Goal: Contribute content: Add original content to the website for others to see

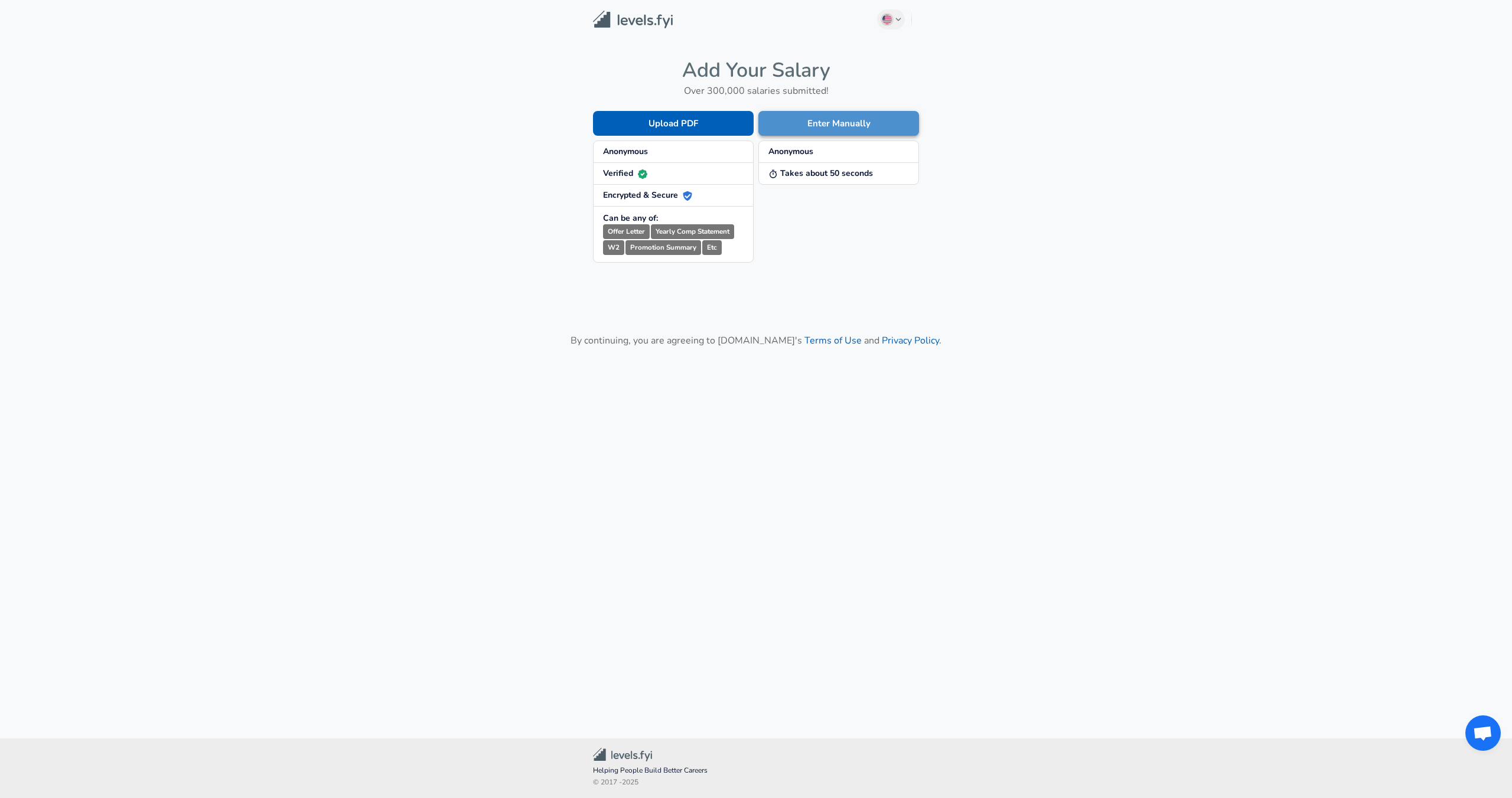
click at [847, 124] on button "Enter Manually" at bounding box center [838, 124] width 160 height 25
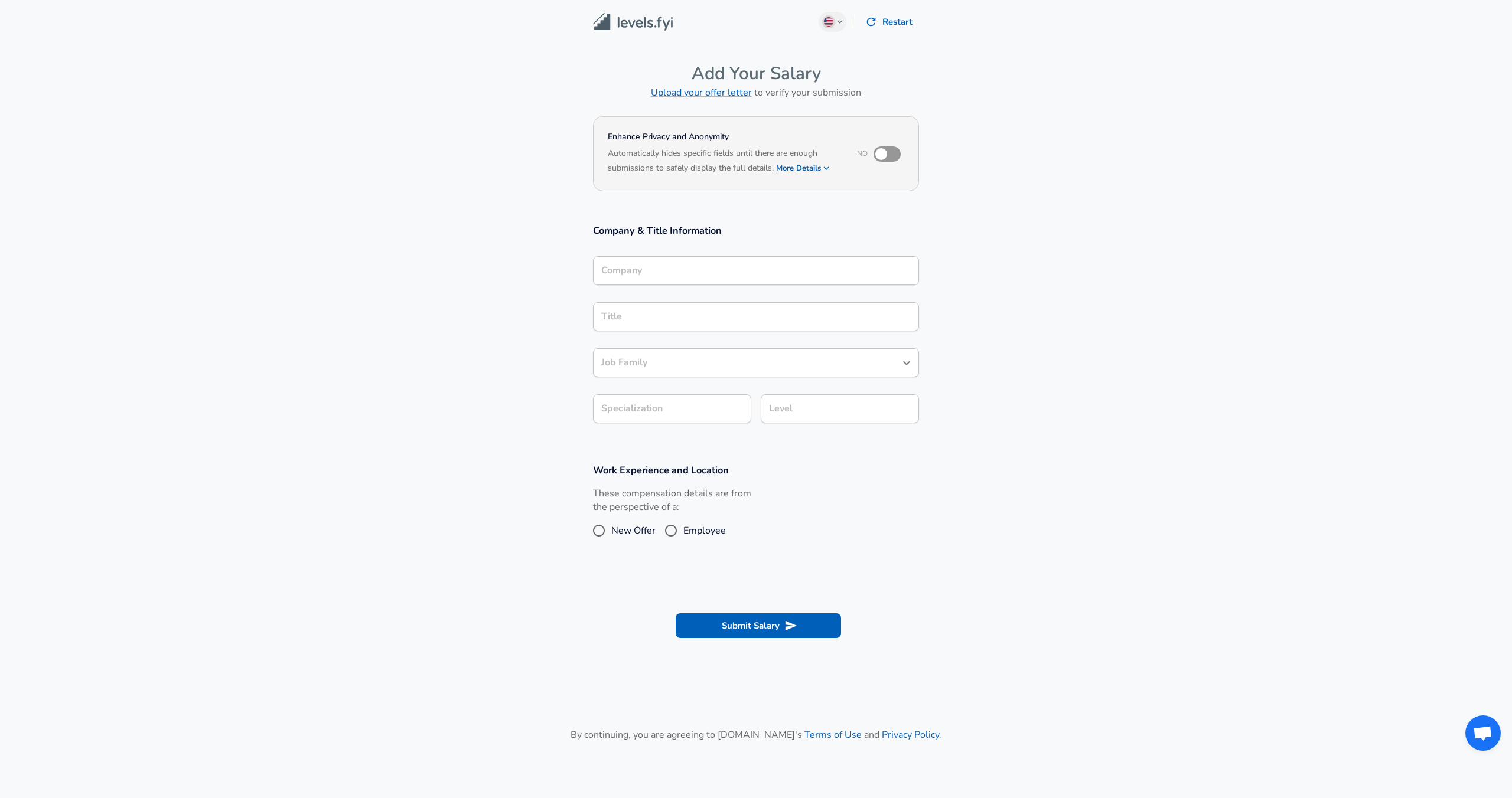
scroll to position [12, 0]
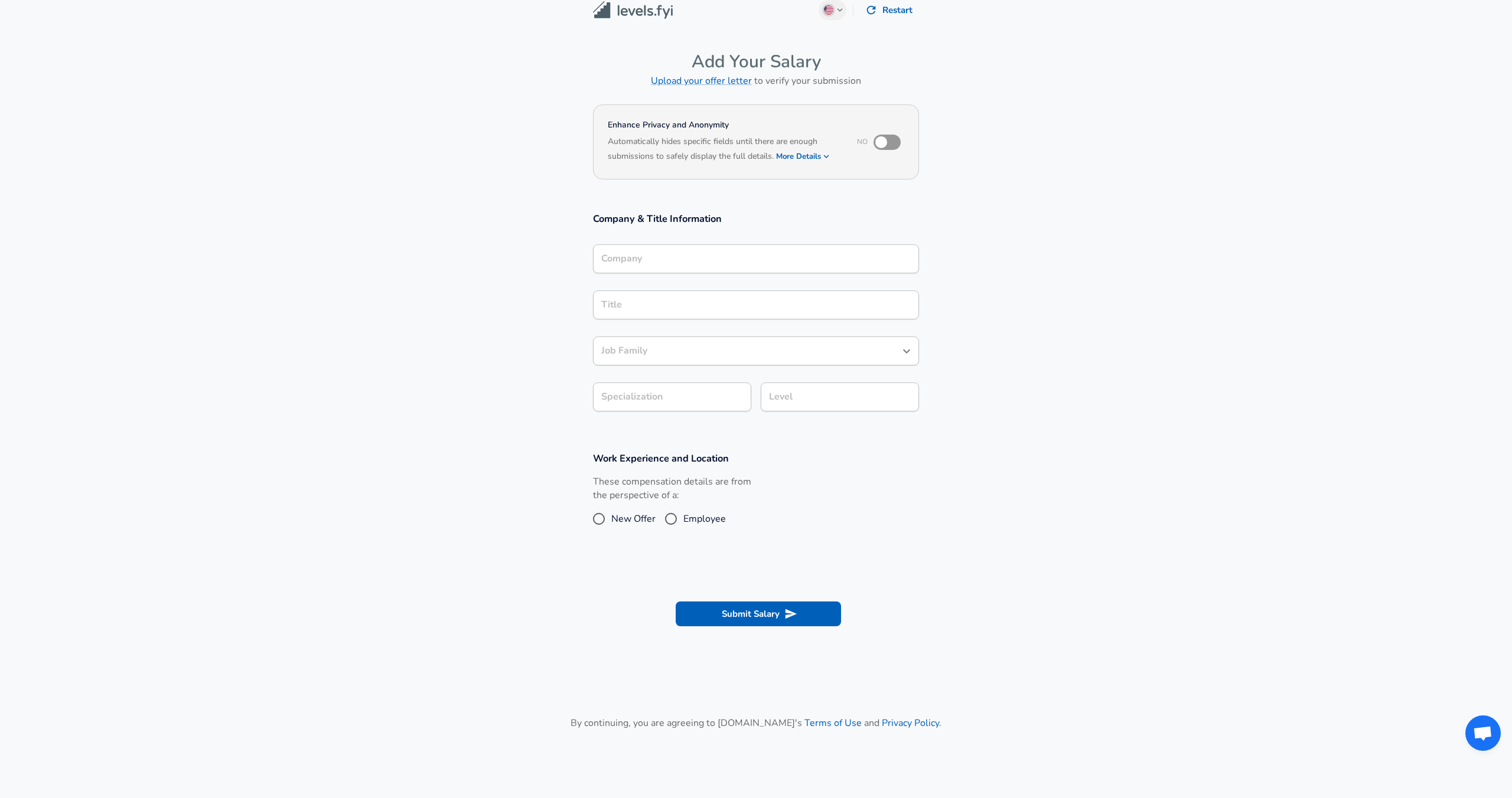
click at [664, 268] on input "Company" at bounding box center [756, 258] width 315 height 18
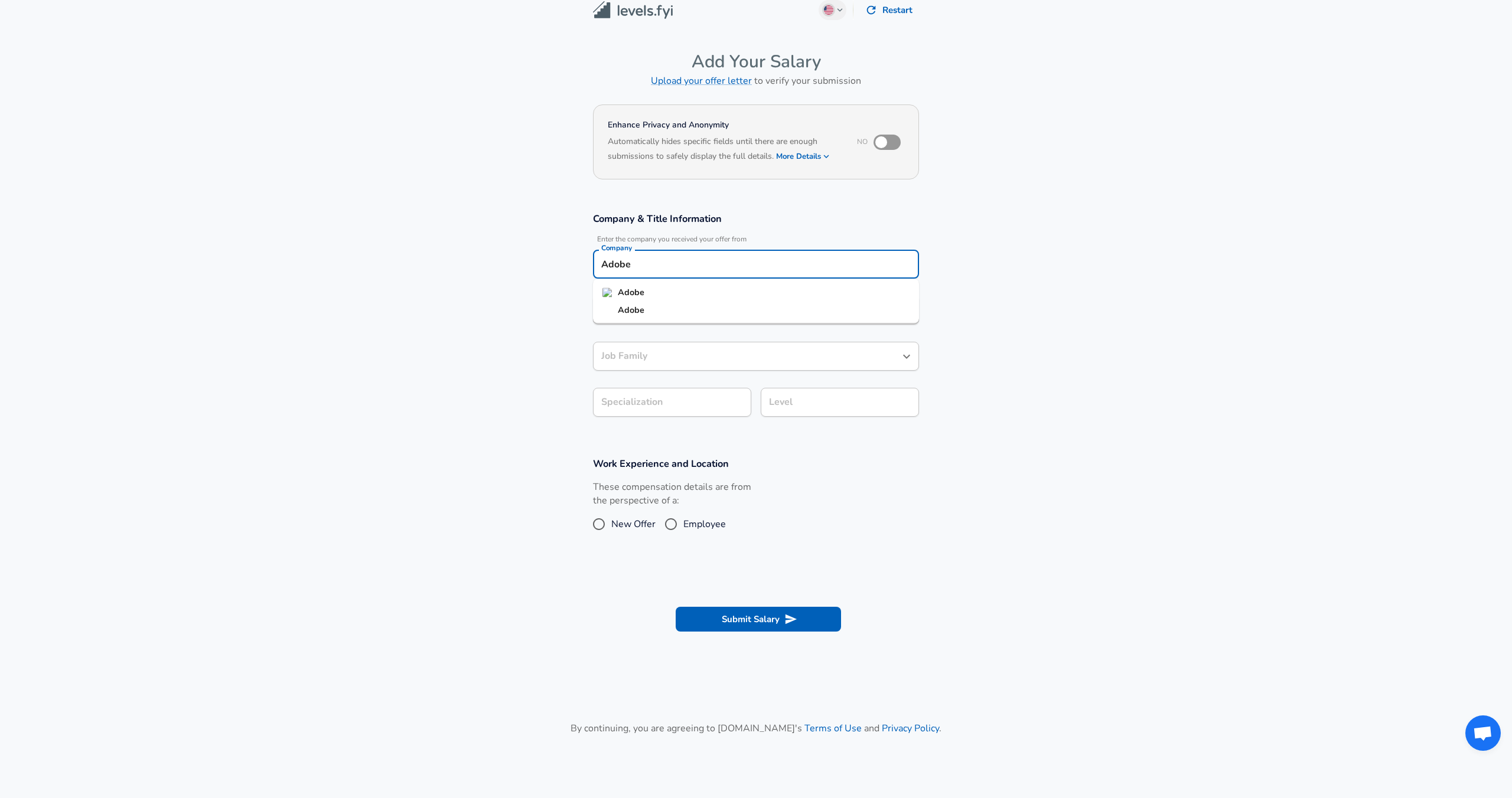
click at [626, 291] on strong "Adobe" at bounding box center [630, 291] width 26 height 12
type input "Adobe"
click at [636, 314] on input "Title" at bounding box center [756, 309] width 315 height 18
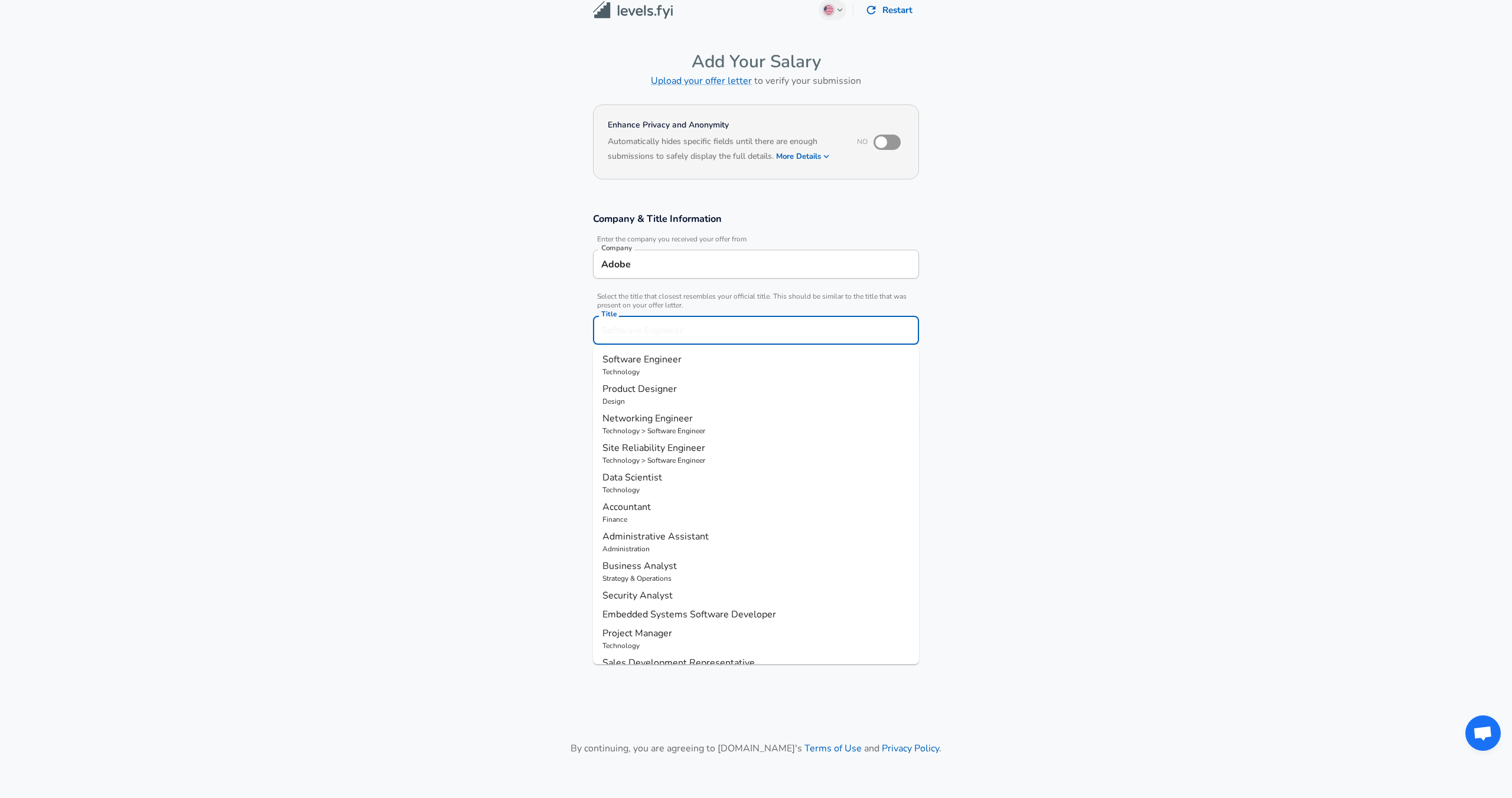
scroll to position [36, 0]
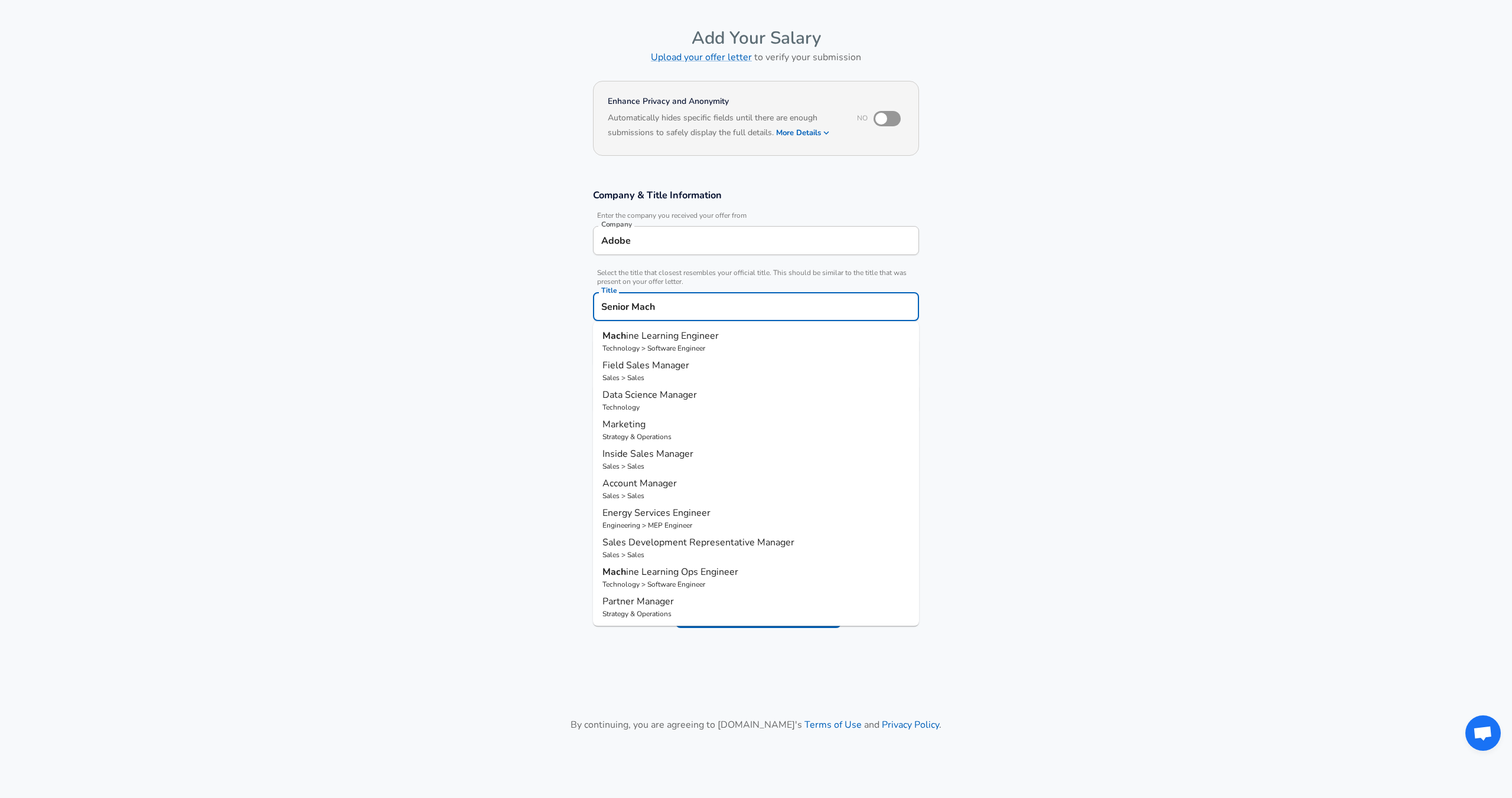
click at [641, 341] on span "ine Learning Engineer" at bounding box center [672, 336] width 92 height 13
type input "Machine Learning Engineer"
type input "ML / AI"
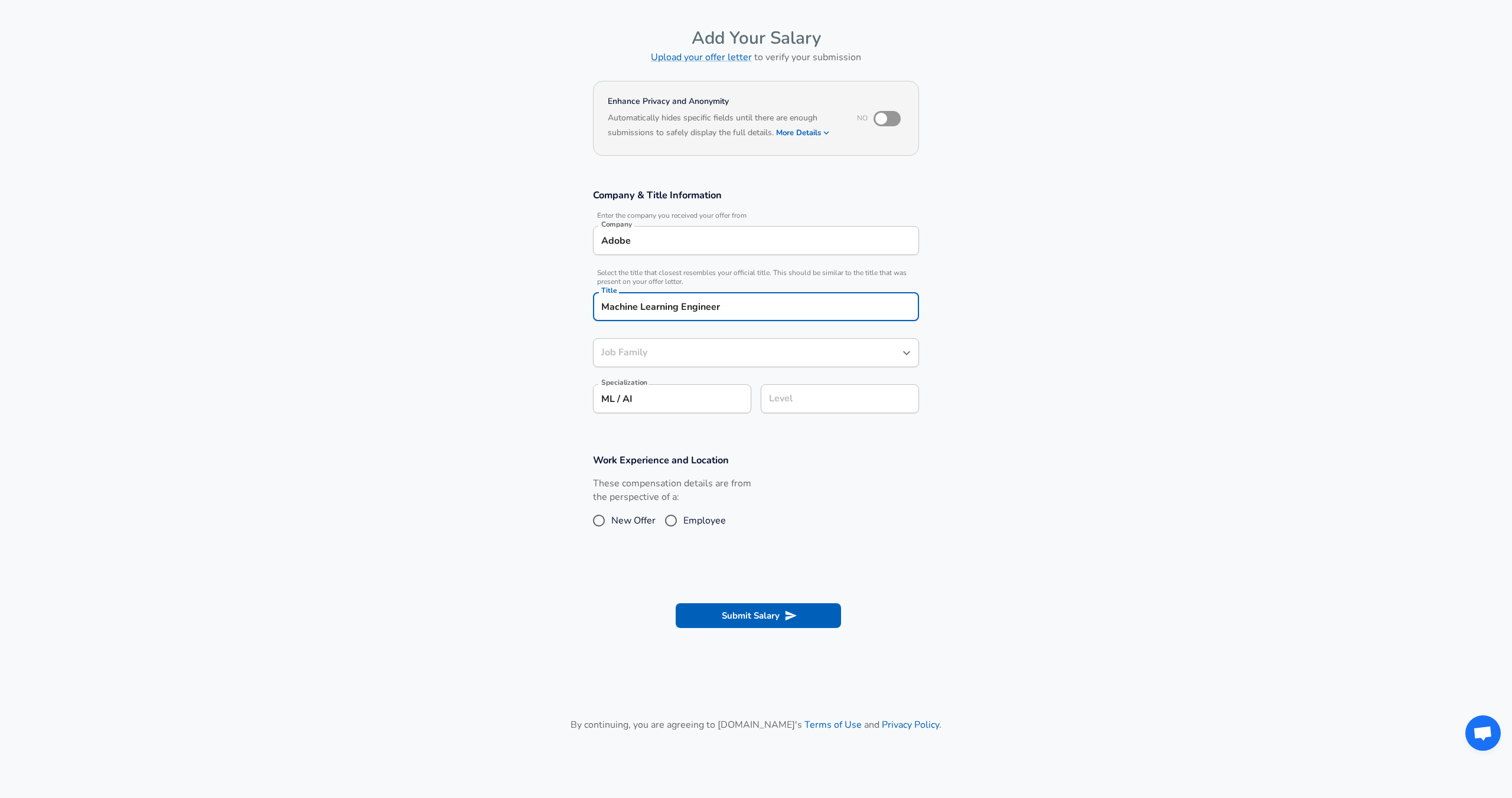
type input "Software Engineer"
type input "Machine Learning Engineer"
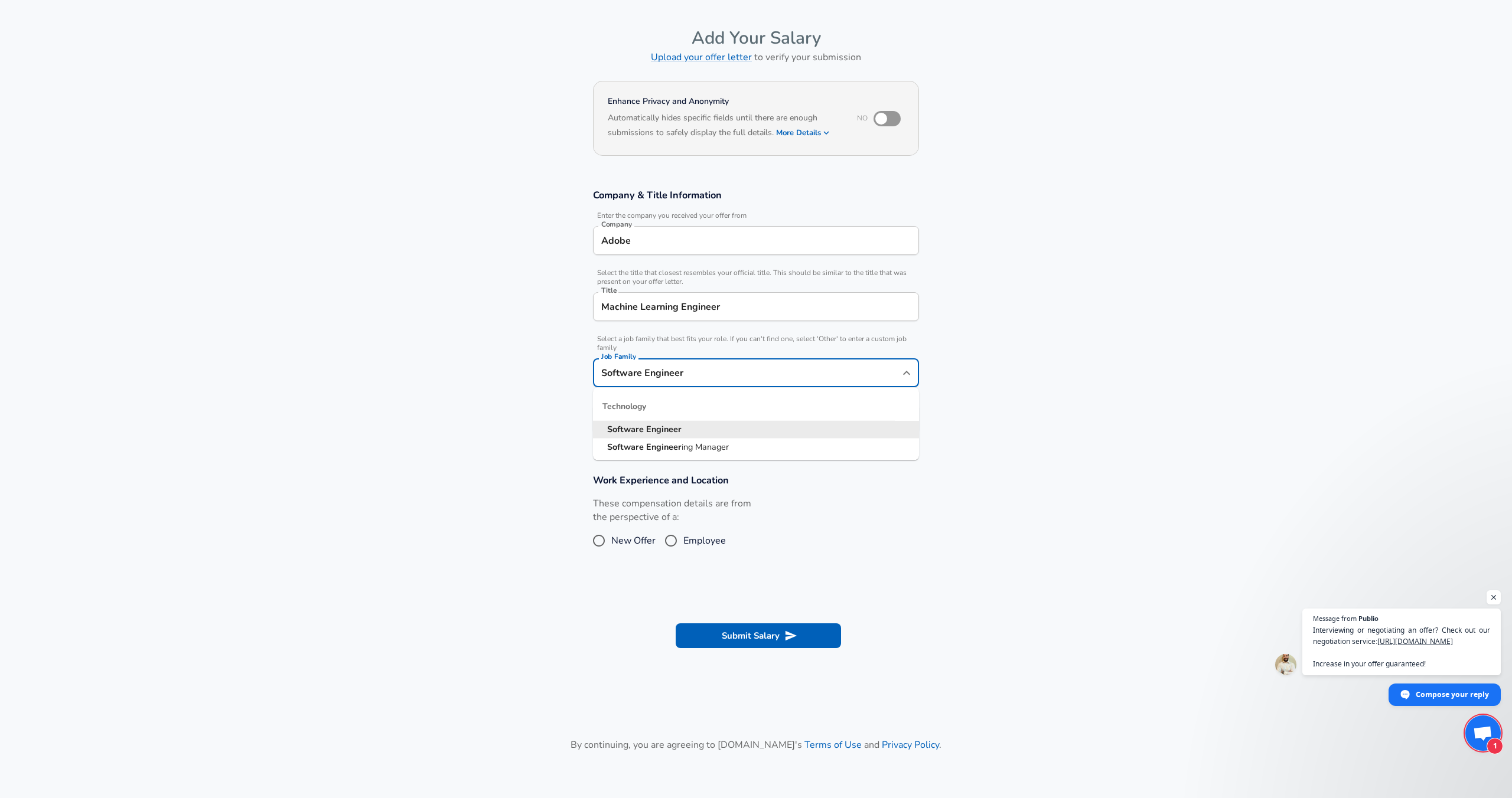
click at [672, 363] on input "Software Engineer" at bounding box center [747, 372] width 297 height 18
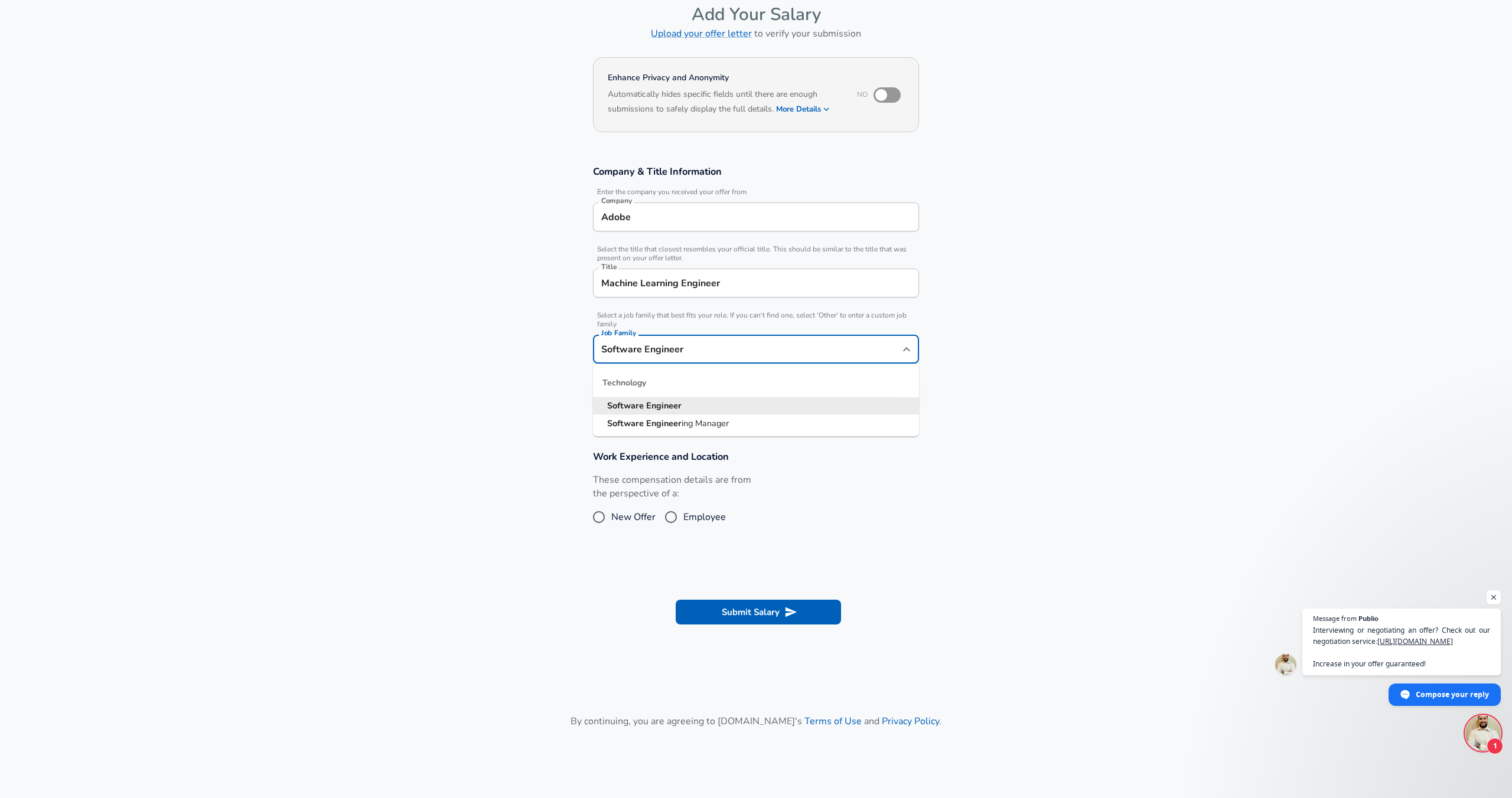
click at [672, 354] on input "Software Engineer" at bounding box center [747, 348] width 297 height 18
click at [501, 372] on section "Company & Title Information Enter the company you received your offer from Comp…" at bounding box center [756, 293] width 1512 height 285
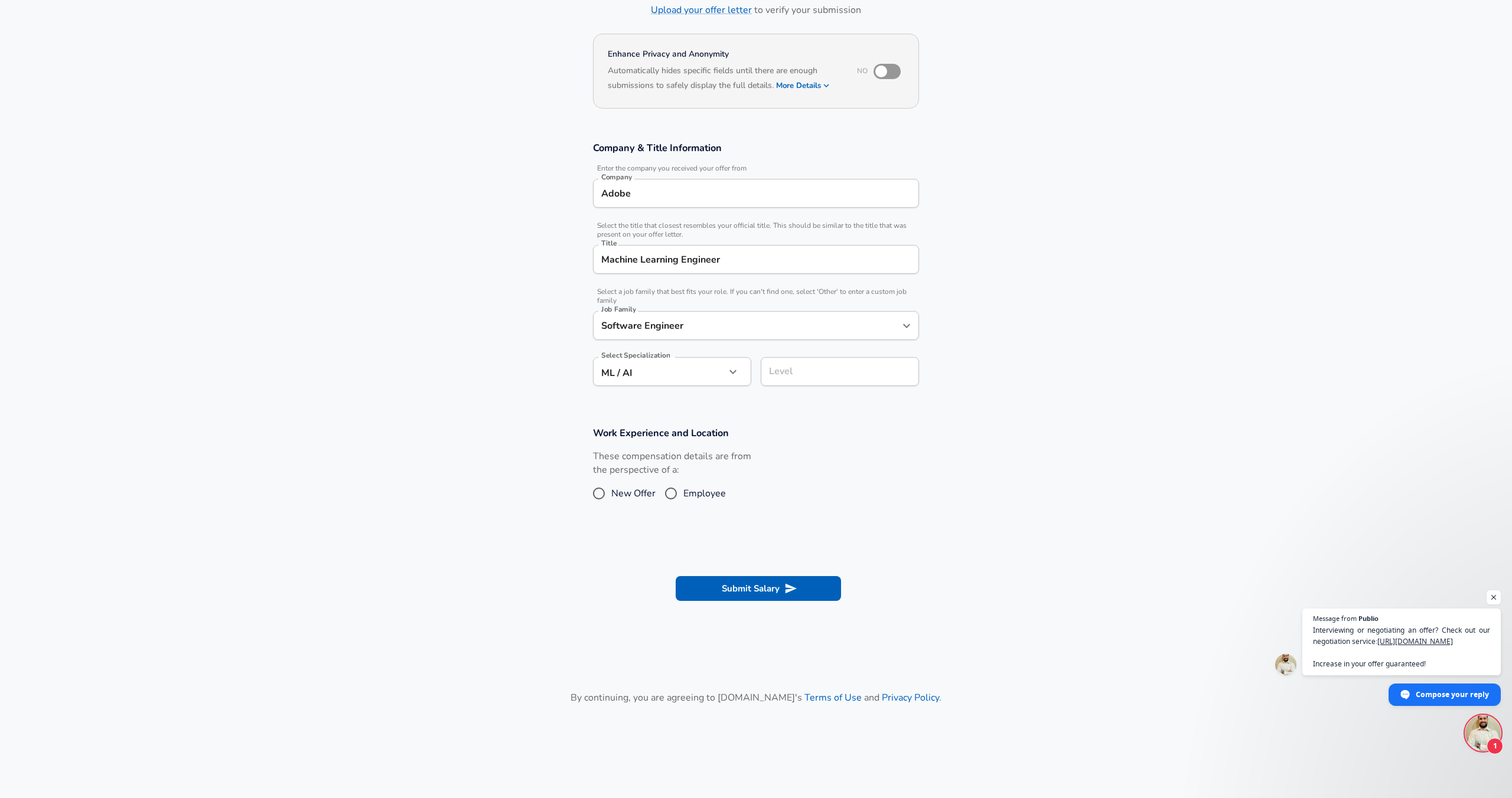
click at [798, 381] on input "Level" at bounding box center [839, 371] width 147 height 18
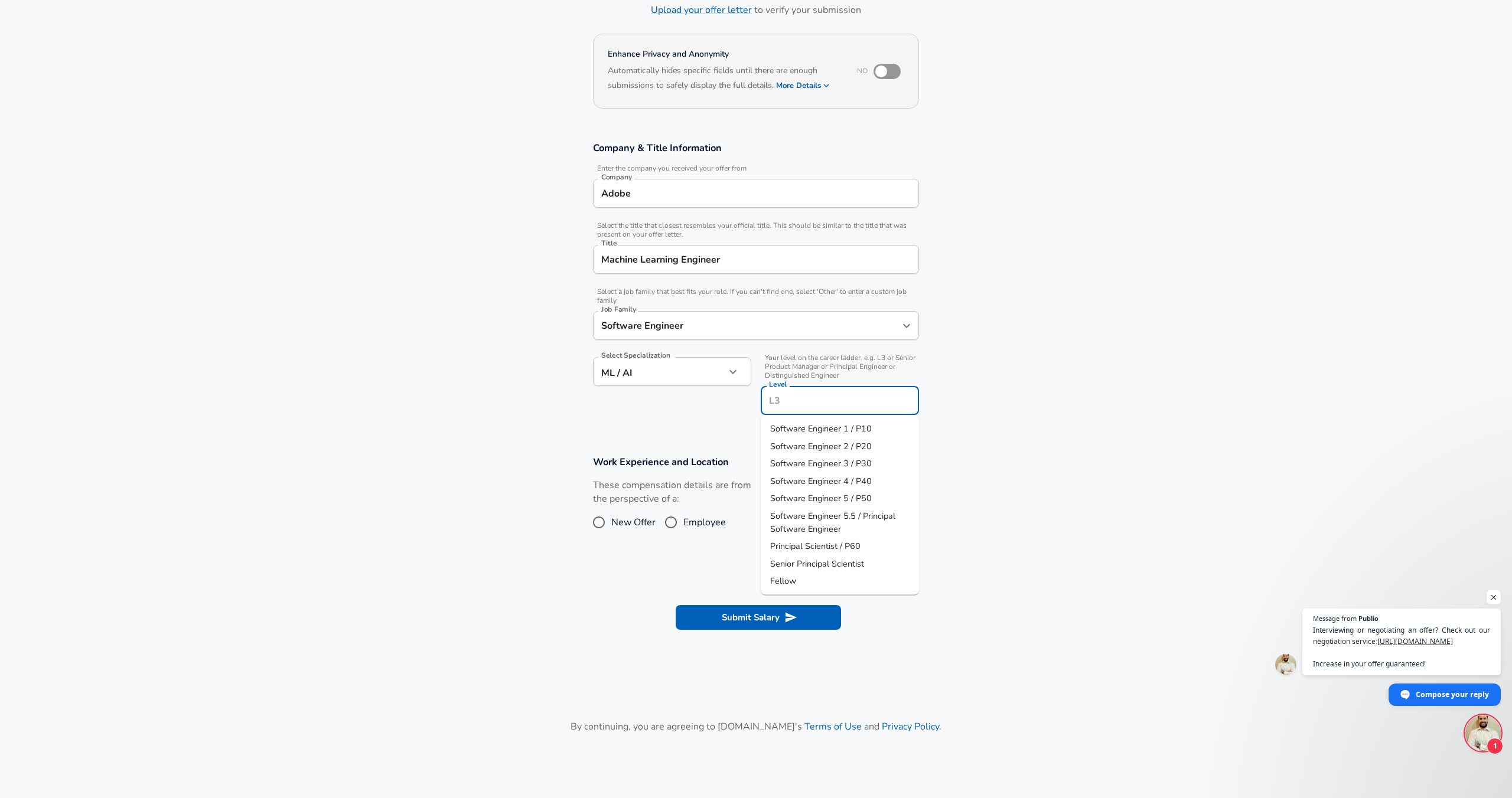
click at [852, 485] on span "Software Engineer 4 / P40" at bounding box center [821, 480] width 102 height 12
type input "Software Engineer 4 / P40"
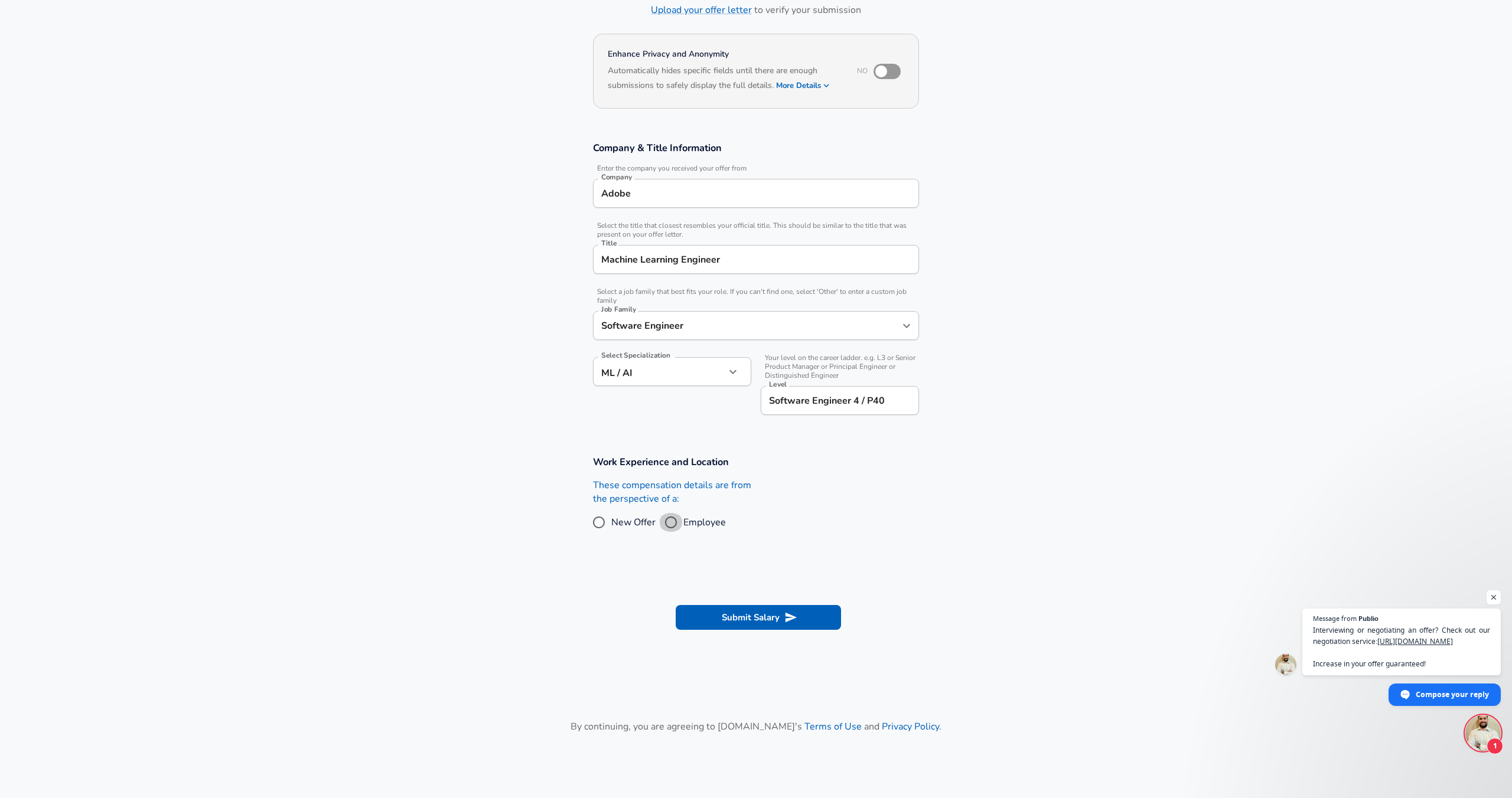
click at [679, 520] on input "Employee" at bounding box center [671, 523] width 25 height 19
radio input "true"
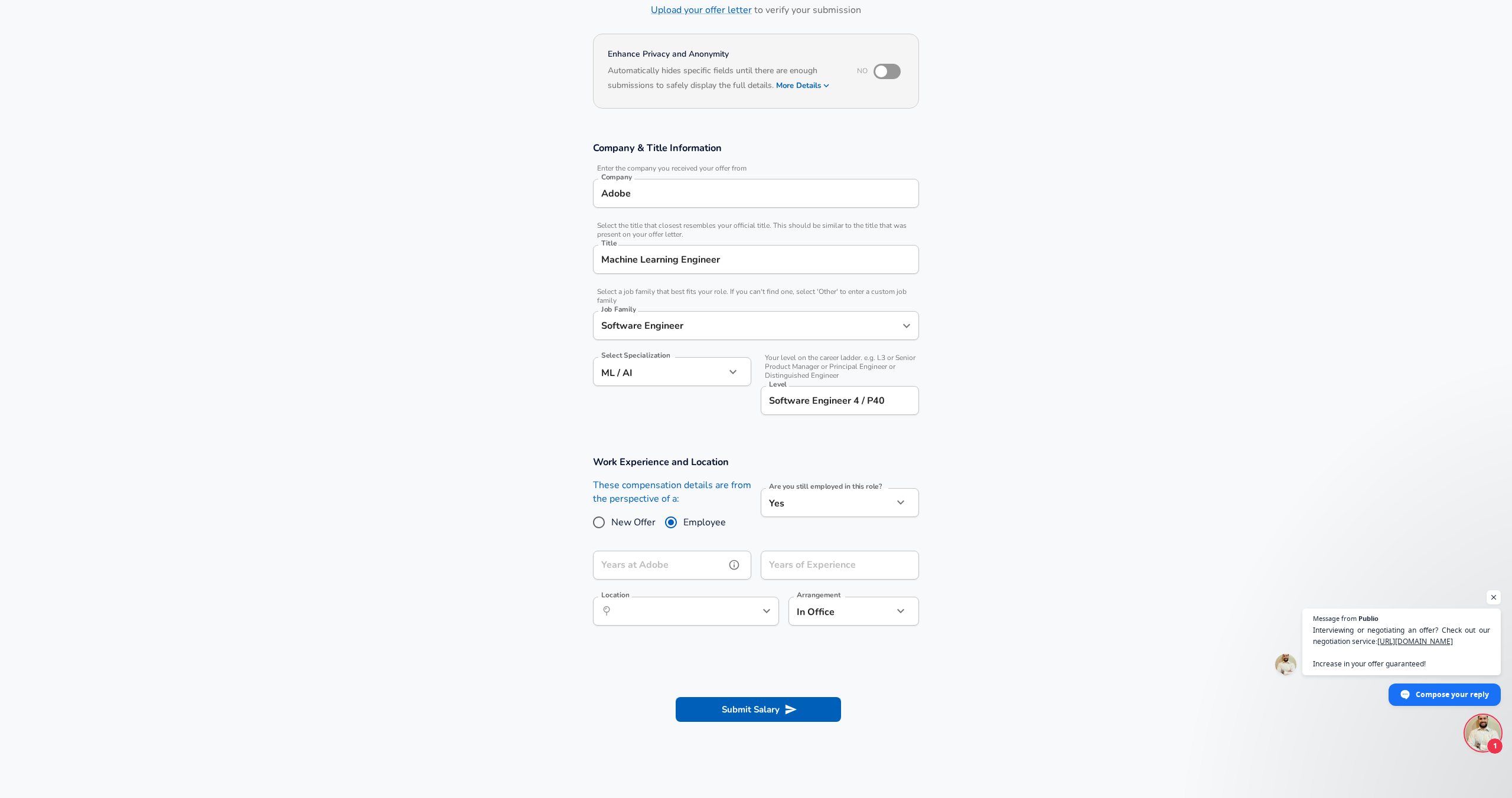
click at [626, 568] on input "Years at Adobe" at bounding box center [659, 565] width 132 height 29
type input "7"
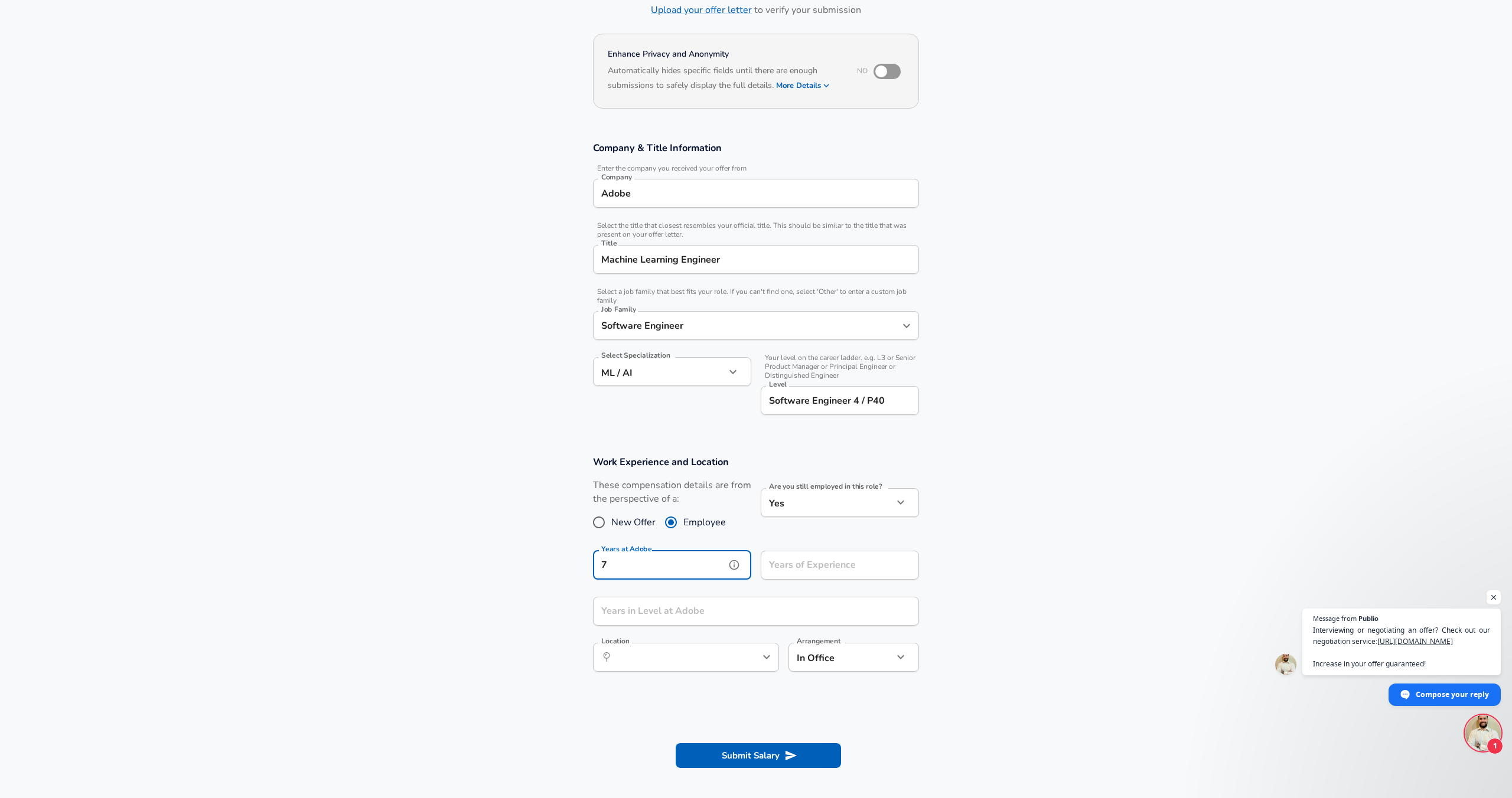
type input "7"
click at [818, 557] on div "Years of Experience Years of Experience" at bounding box center [840, 567] width 159 height 32
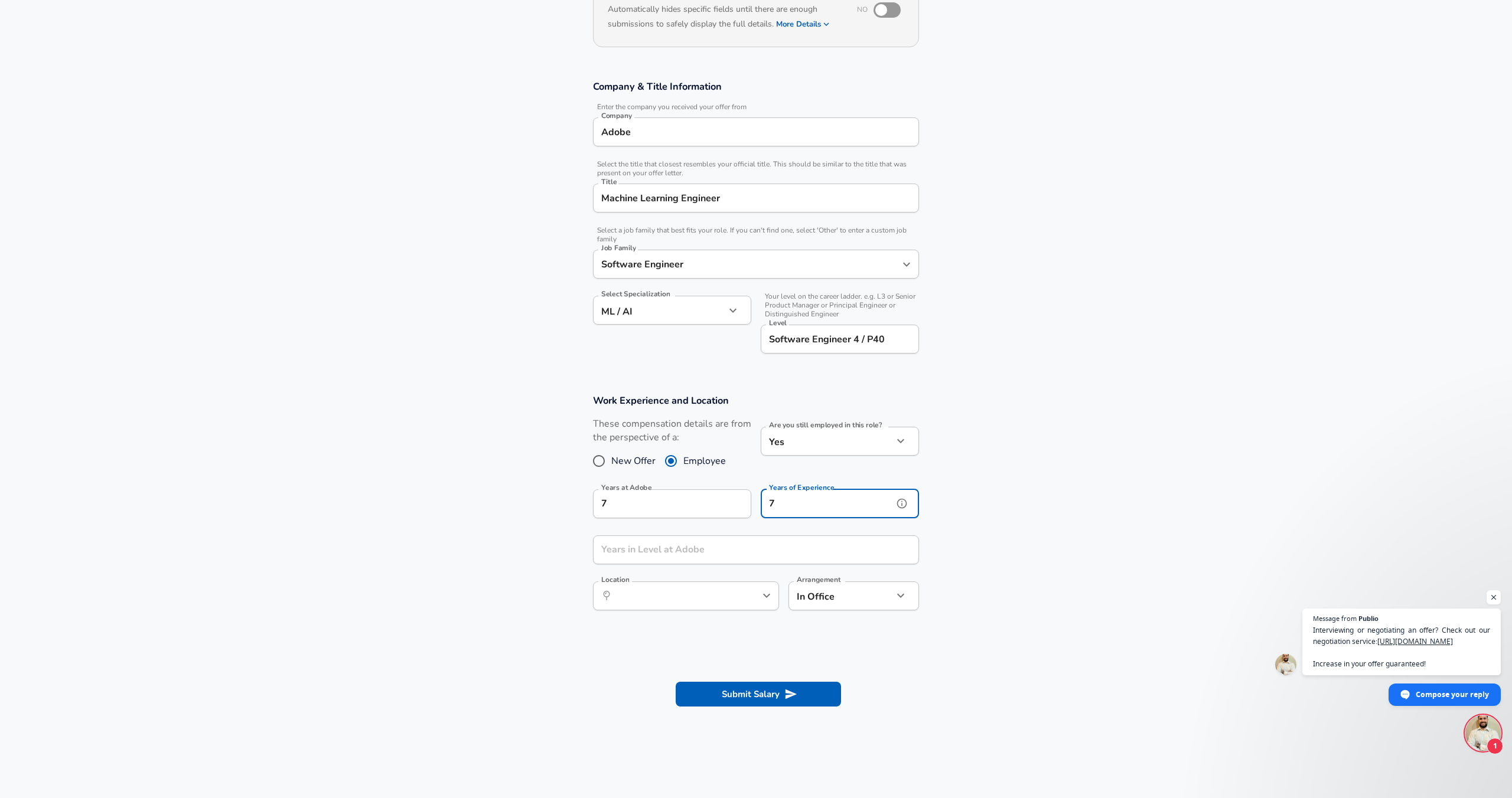
scroll to position [146, 0]
type input "7"
click at [640, 548] on input "Years in Level at Adobe" at bounding box center [743, 547] width 300 height 29
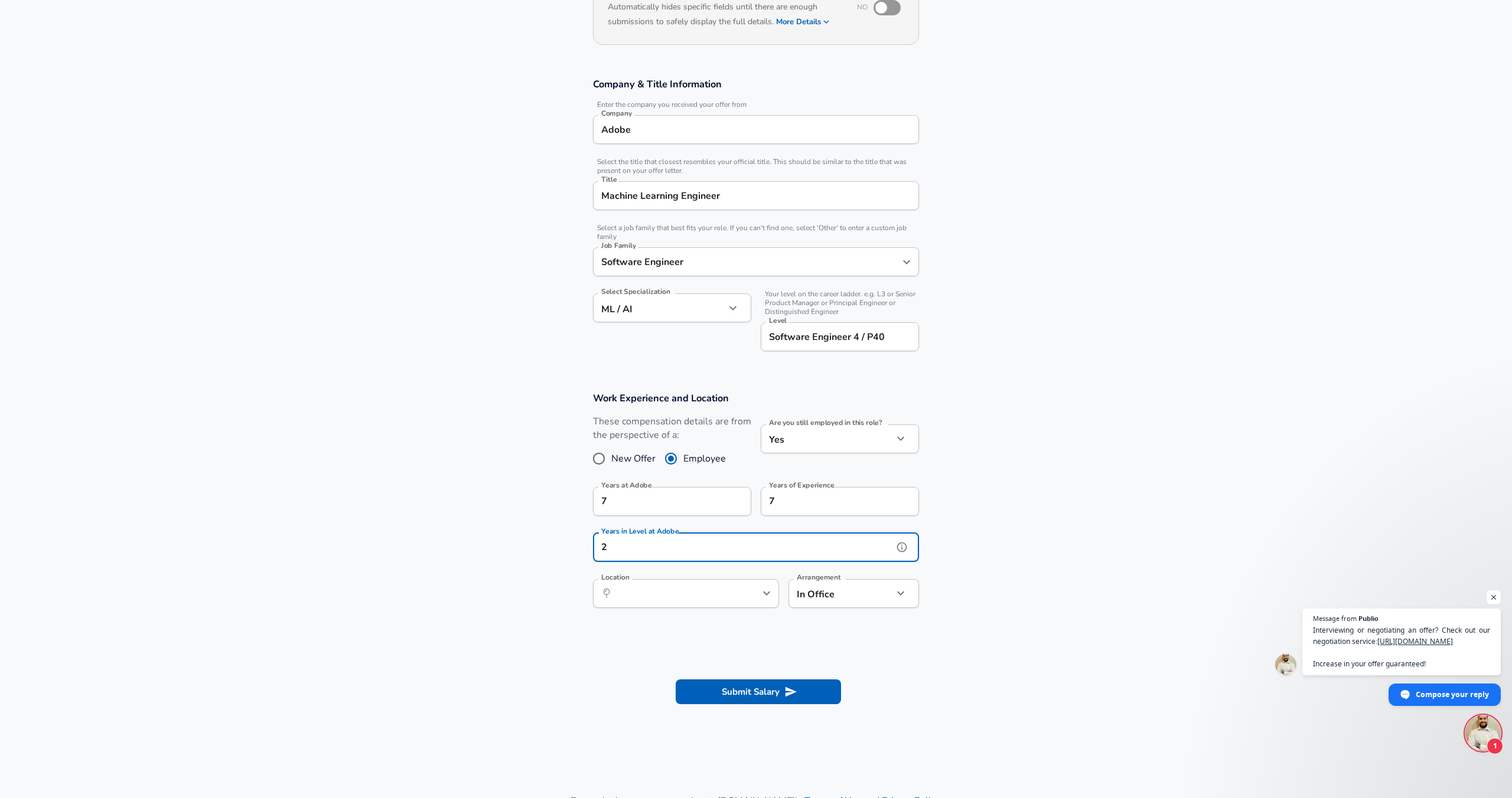
type input "2"
drag, startPoint x: 466, startPoint y: 611, endPoint x: 515, endPoint y: 612, distance: 49.0
click at [466, 611] on section "Work Experience and Location These compensation details are from the perspectiv…" at bounding box center [756, 506] width 1512 height 257
click at [640, 597] on input "Location" at bounding box center [673, 592] width 121 height 18
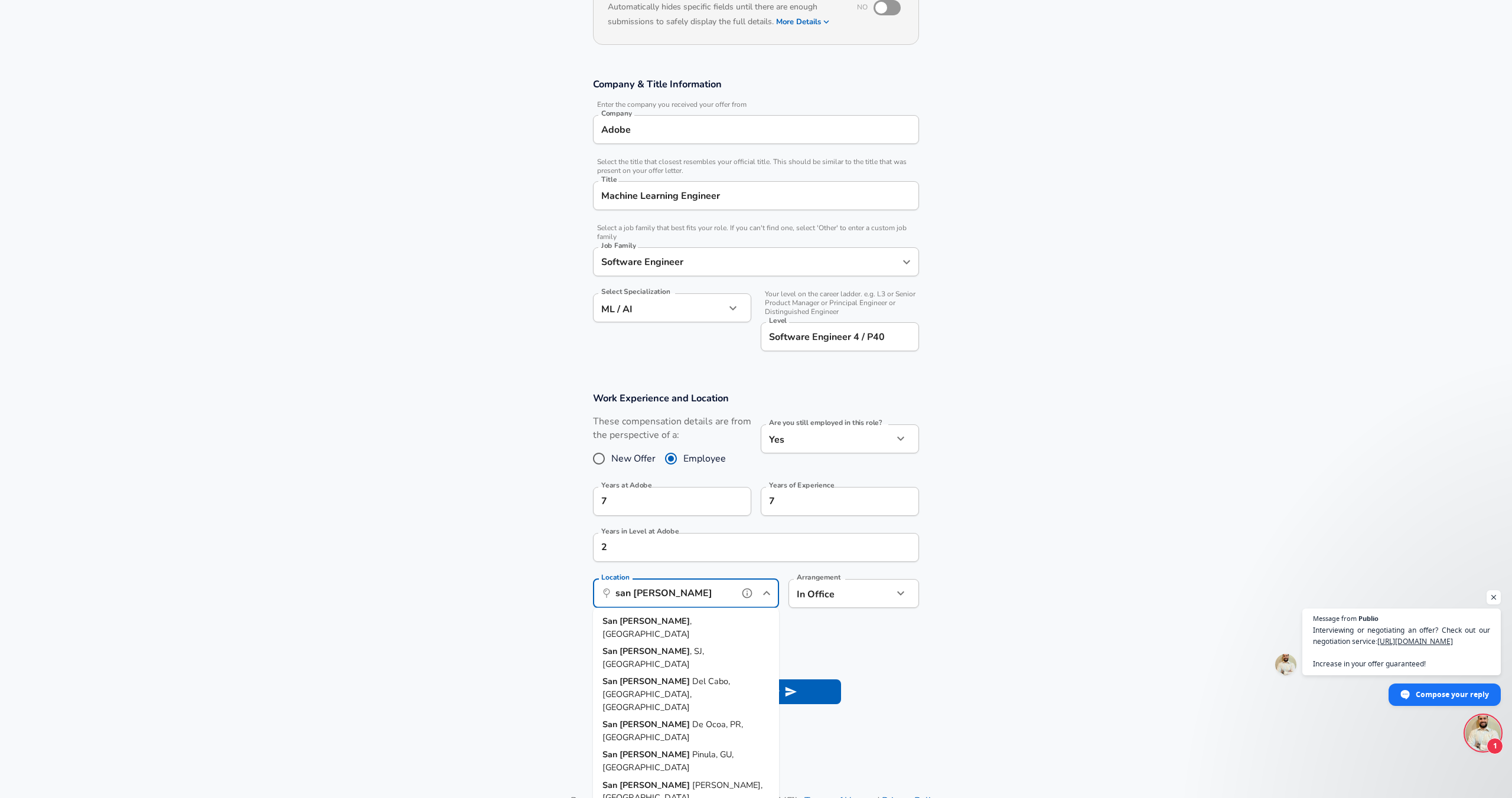
click at [633, 622] on strong "[PERSON_NAME]" at bounding box center [654, 621] width 70 height 12
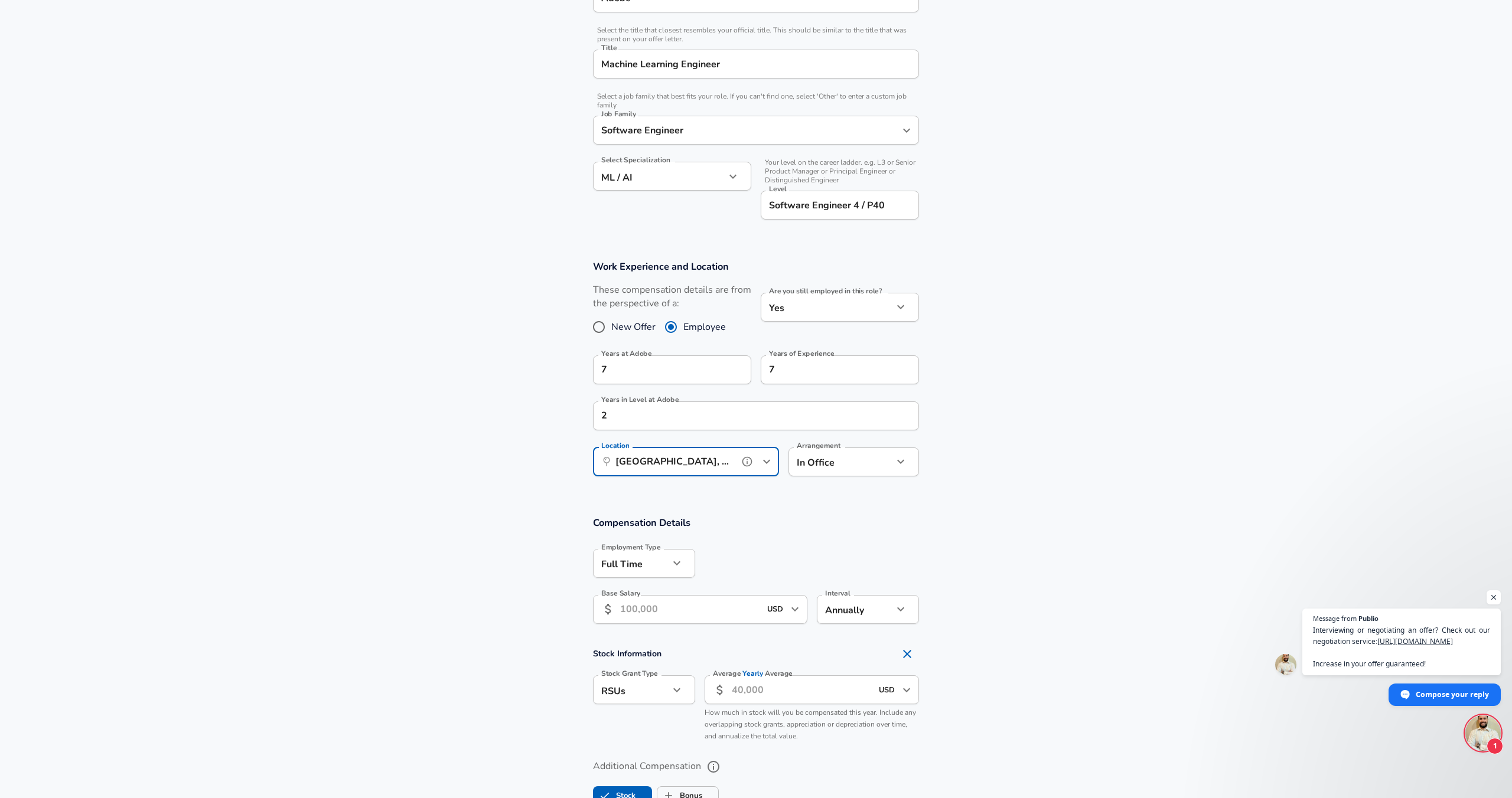
scroll to position [280, 0]
type input "[GEOGRAPHIC_DATA], [GEOGRAPHIC_DATA]"
click at [630, 612] on input "Base Salary" at bounding box center [690, 607] width 140 height 29
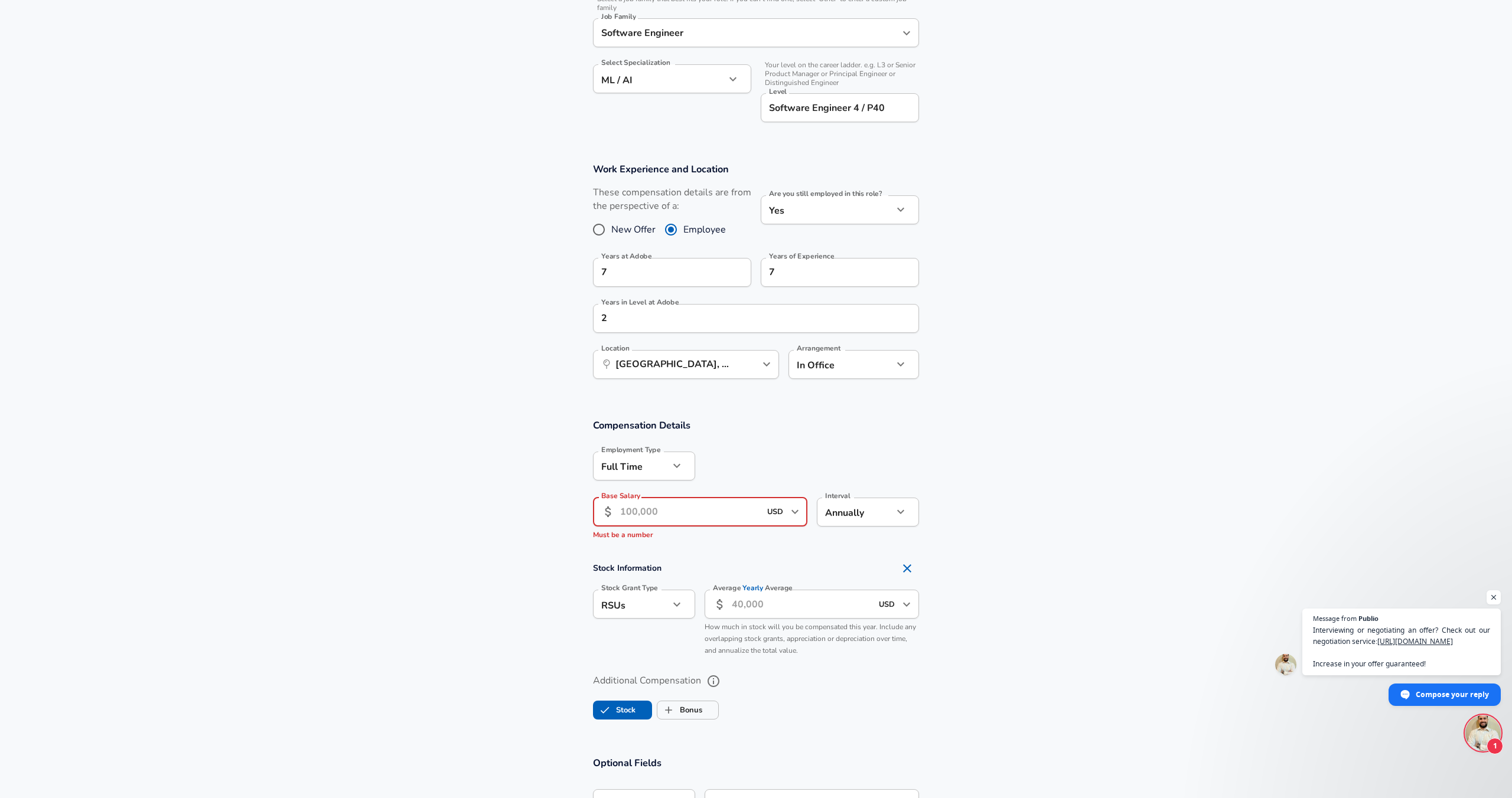
scroll to position [383, 0]
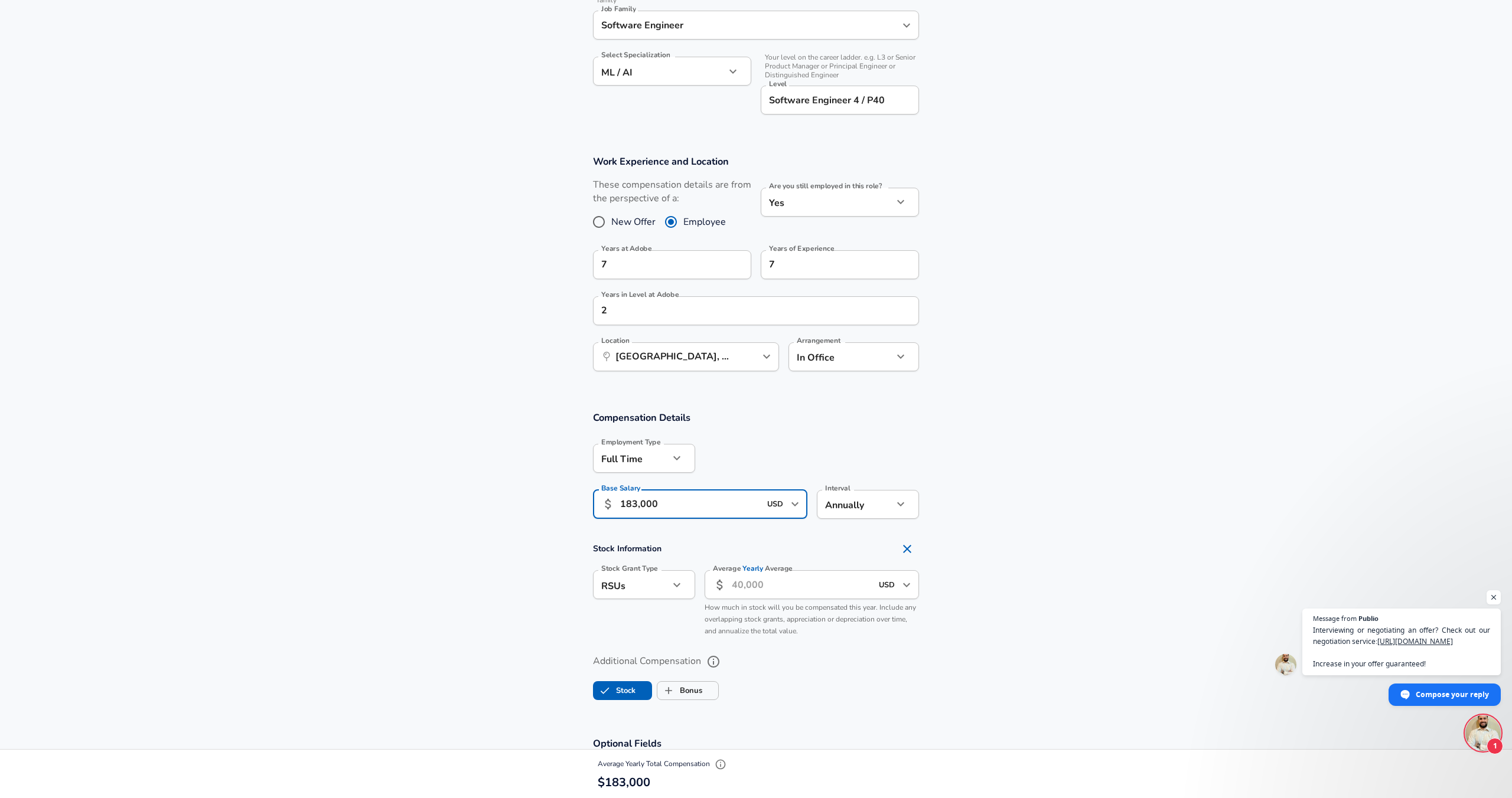
type input "183,000"
click at [758, 590] on input "Average Yearly Average" at bounding box center [801, 584] width 140 height 29
click at [629, 415] on body "English ([GEOGRAPHIC_DATA]) Change Restart Add Your Salary Upload your offer le…" at bounding box center [756, 16] width 1512 height 798
click at [629, 584] on div at bounding box center [756, 399] width 1512 height 798
click at [796, 592] on input "Average Yearly Average" at bounding box center [801, 584] width 140 height 29
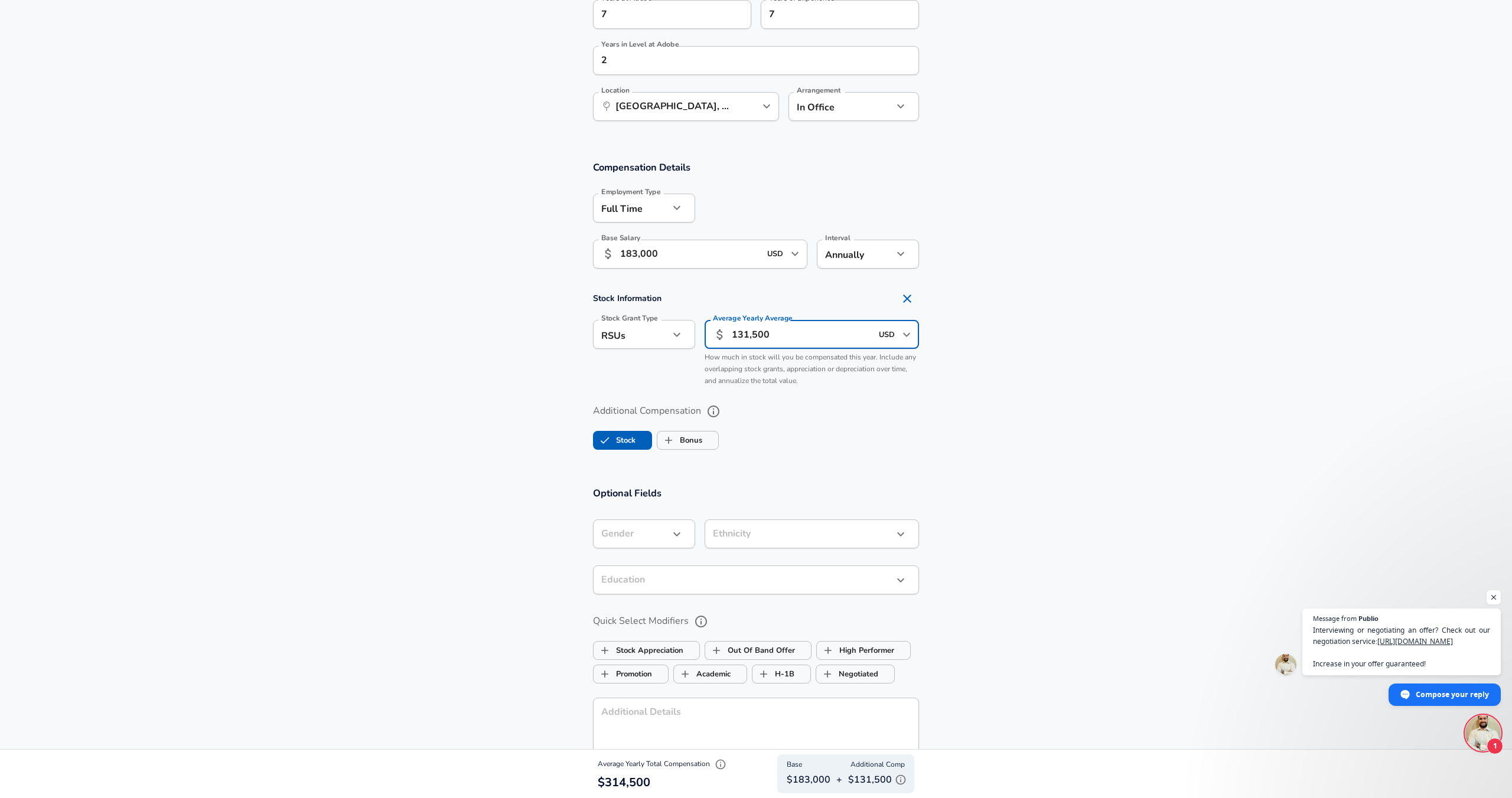
scroll to position [635, 0]
type input "131,500"
click at [676, 438] on input "Bonus" at bounding box center [668, 439] width 23 height 23
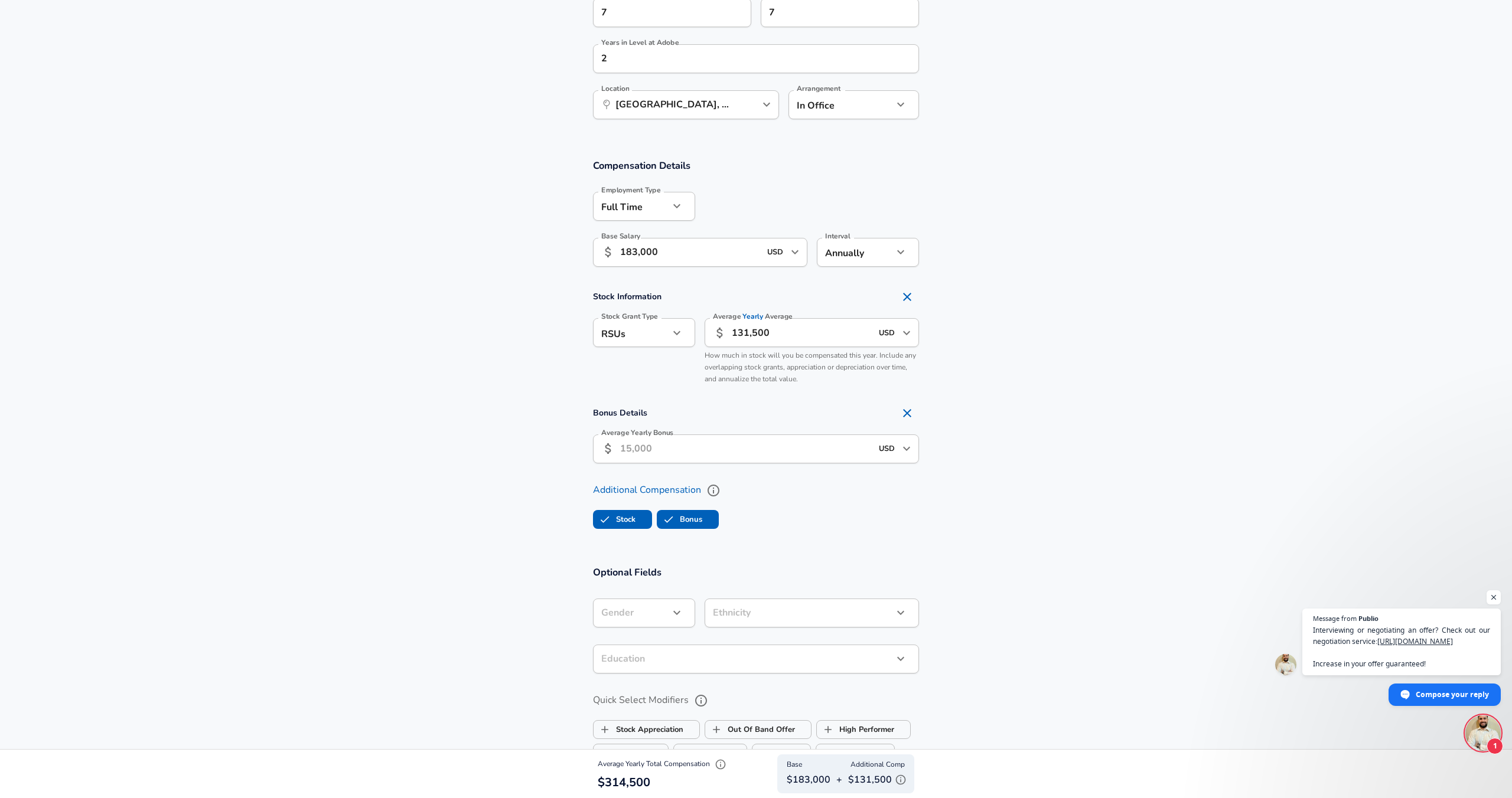
checkbox input "true"
click at [661, 453] on input "Average Yearly Bonus" at bounding box center [746, 448] width 252 height 29
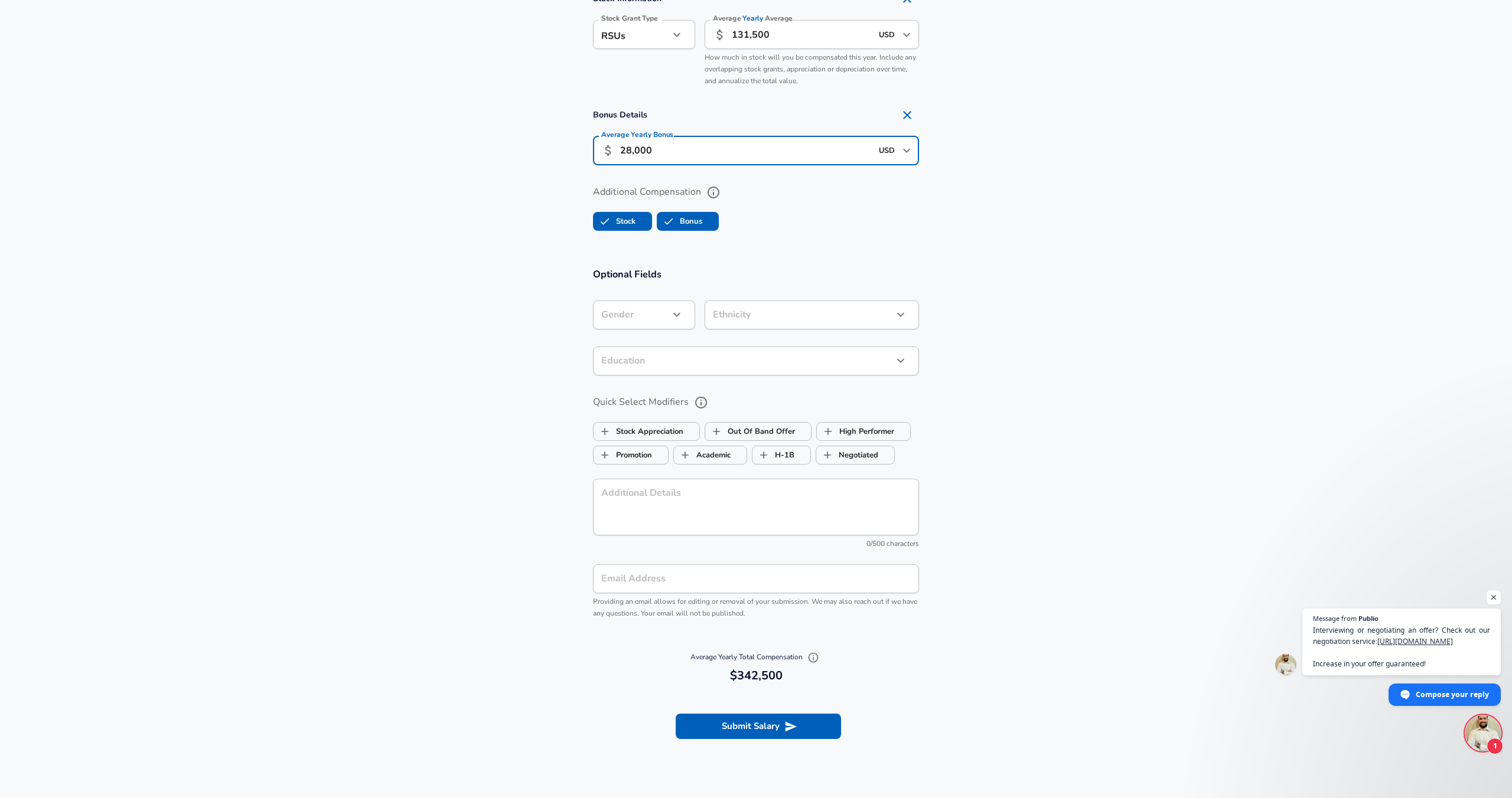
scroll to position [936, 0]
type input "28,000"
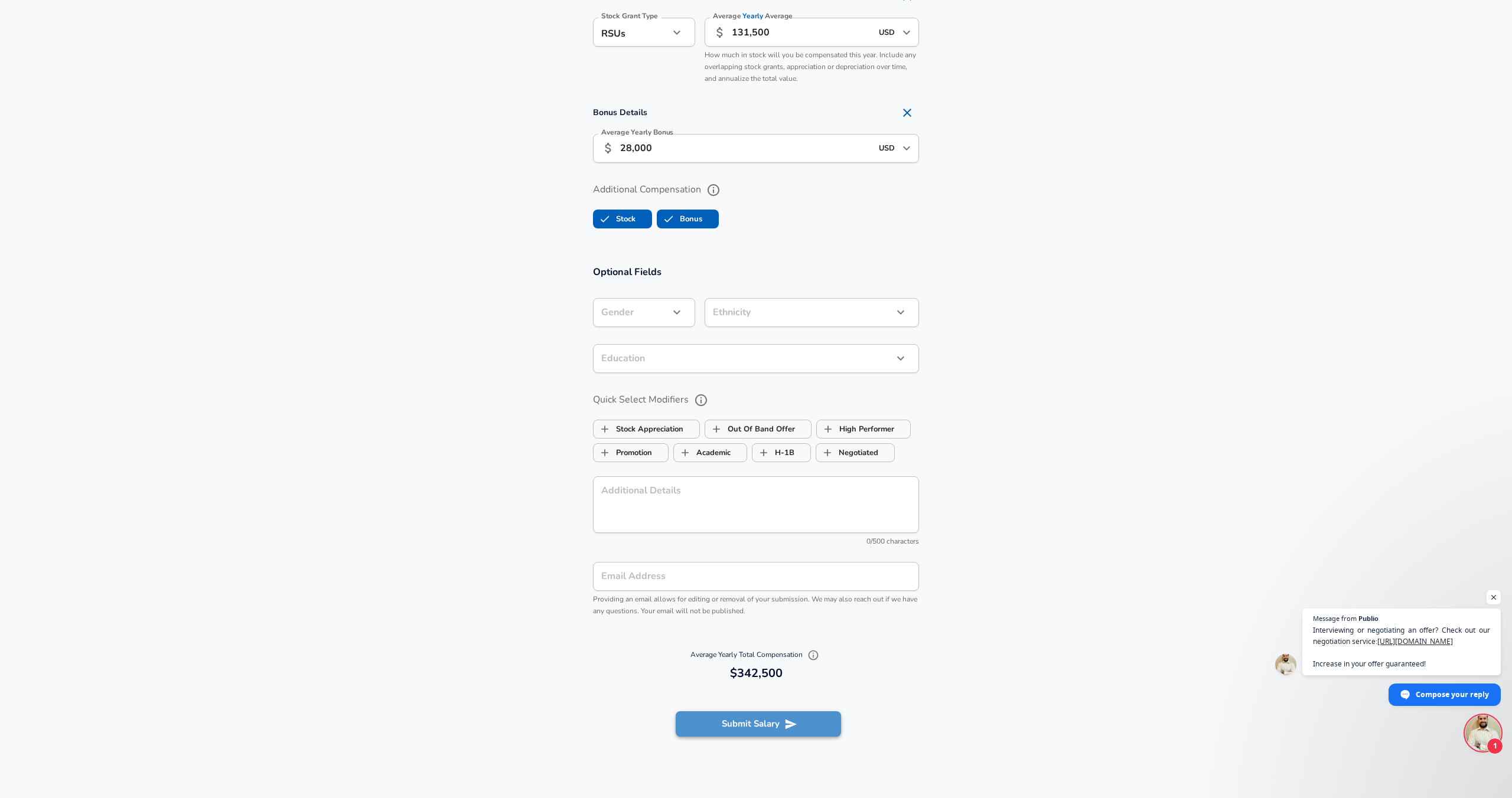
click at [714, 725] on button "Submit Salary" at bounding box center [758, 723] width 165 height 25
